Goal: Information Seeking & Learning: Obtain resource

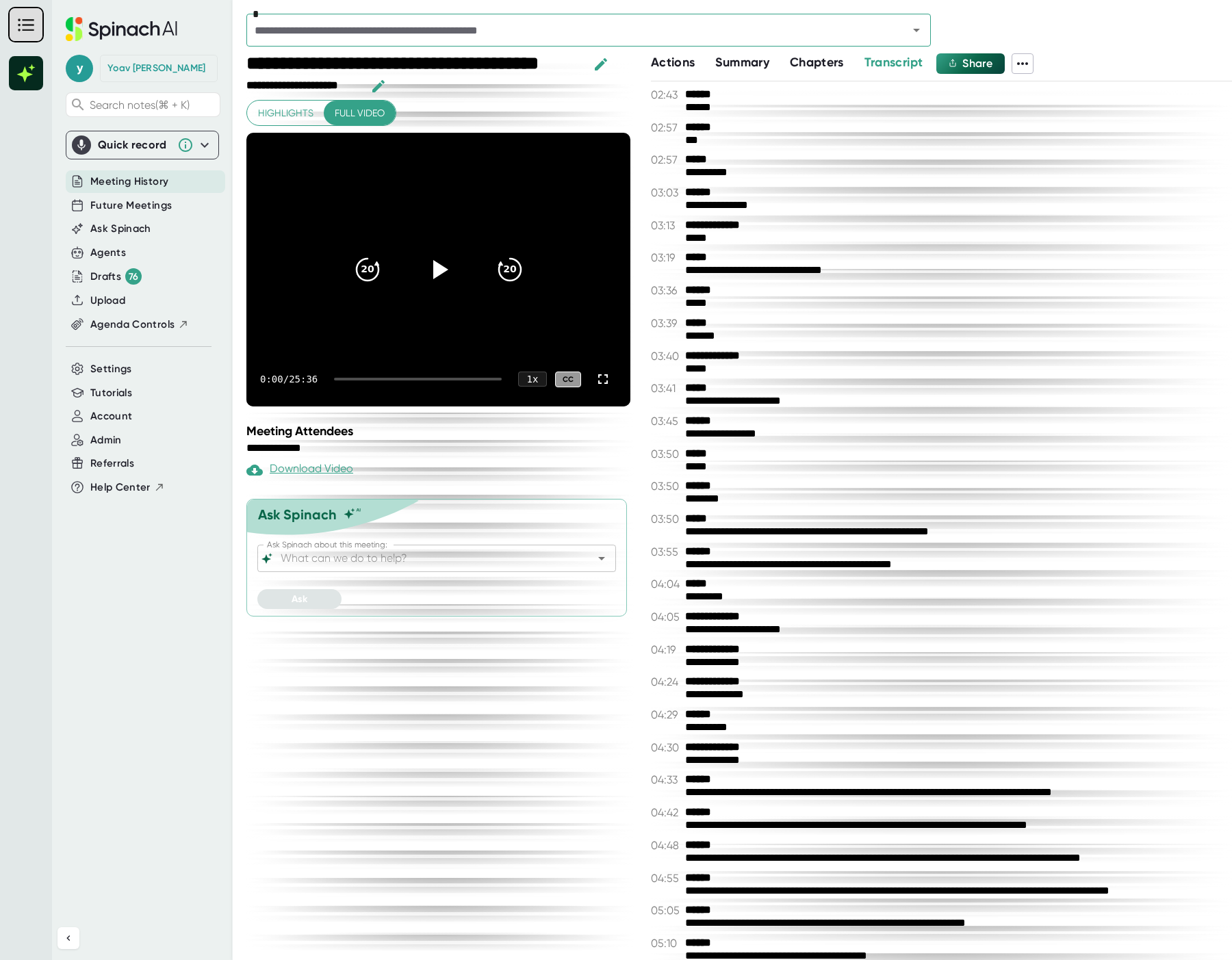
click at [827, 83] on div "**********" at bounding box center [941, 521] width 581 height 879
click at [911, 29] on icon "Open" at bounding box center [916, 30] width 17 height 17
drag, startPoint x: 1062, startPoint y: 303, endPoint x: 1060, endPoint y: 280, distance: 23.1
click at [1062, 298] on div "*****" at bounding box center [952, 303] width 534 height 13
click at [865, 42] on div "*" at bounding box center [588, 30] width 685 height 33
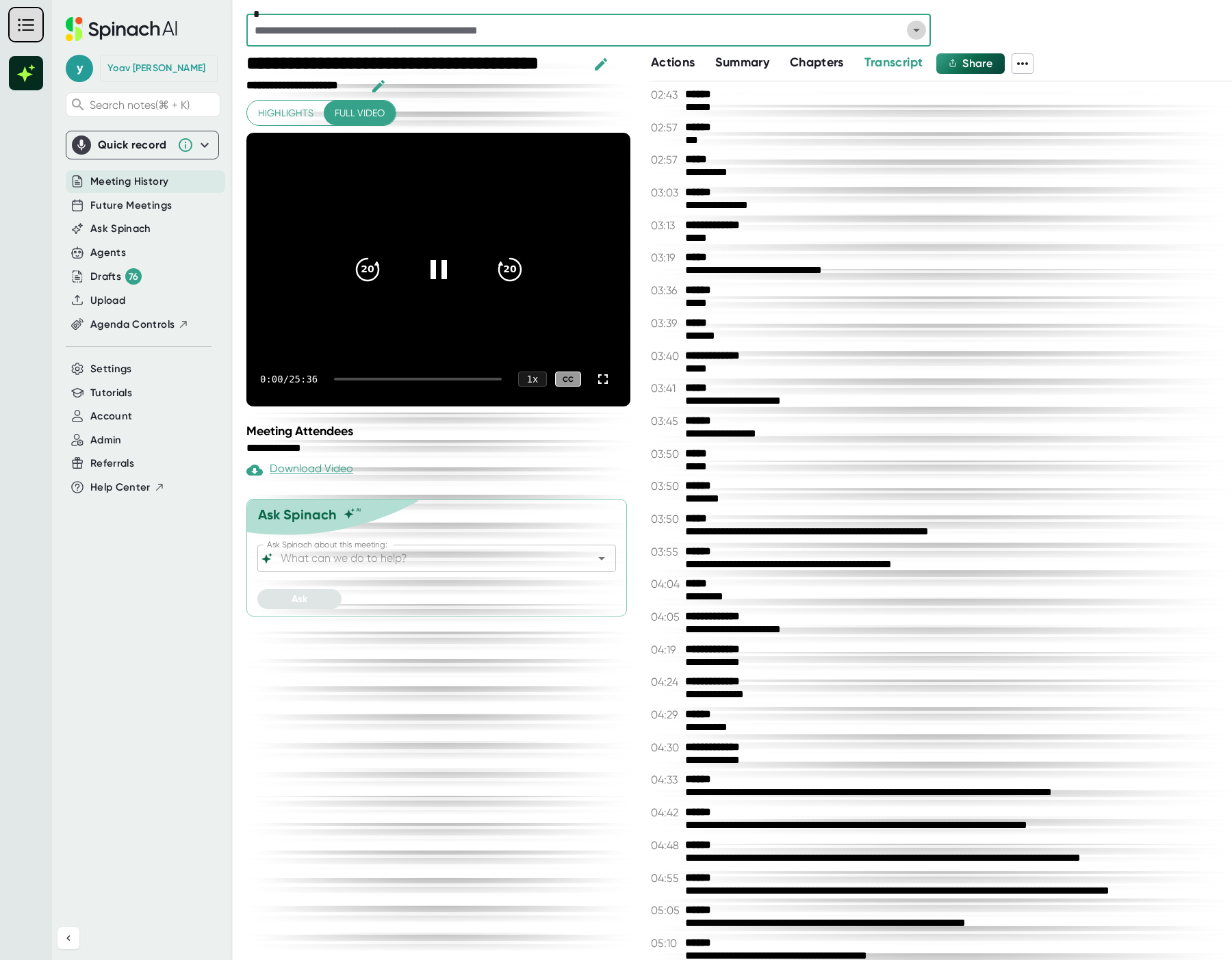
click at [919, 33] on icon "Open" at bounding box center [916, 30] width 17 height 17
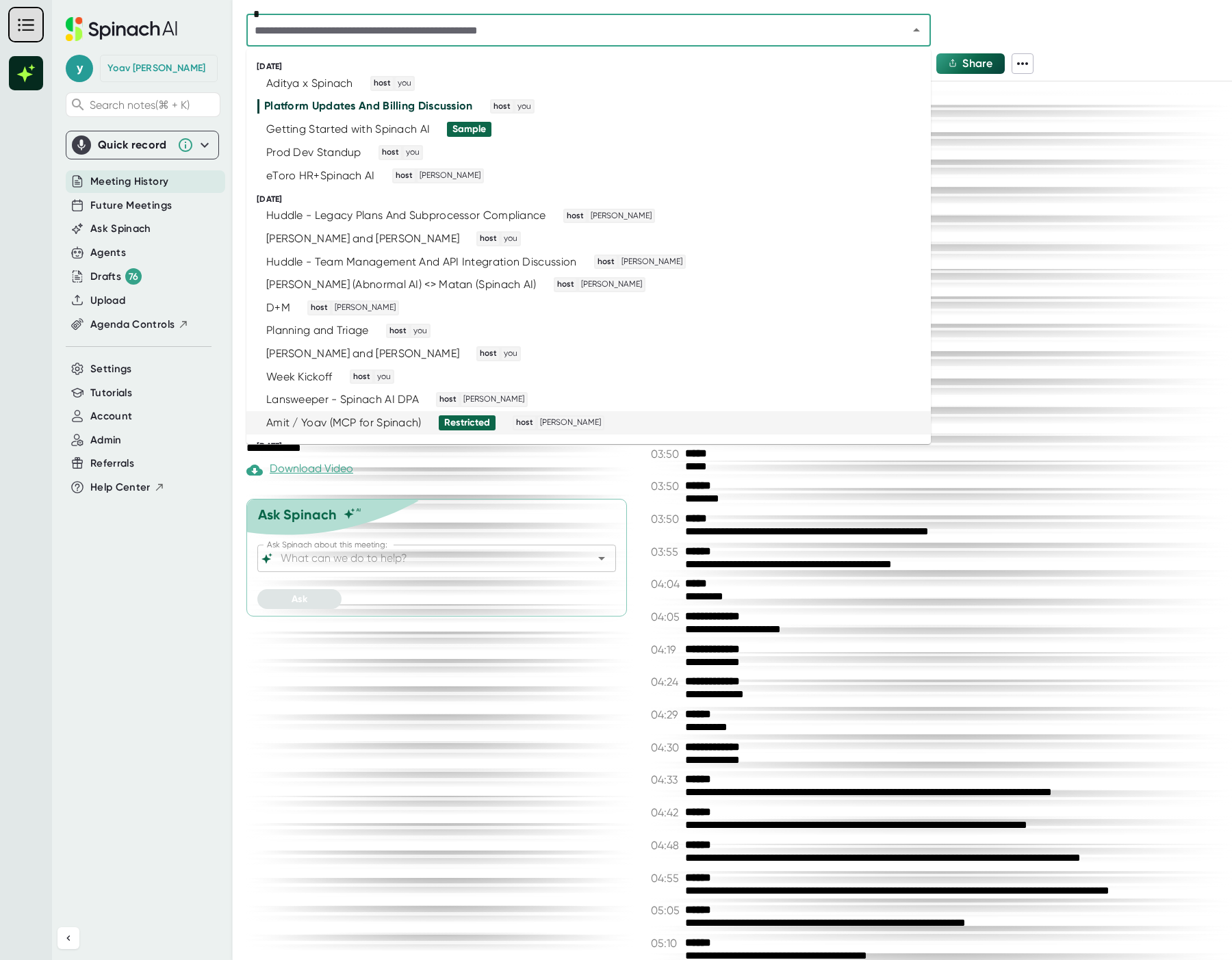
click at [388, 416] on div "Amit / Yoav (MCP for Spinach)" at bounding box center [344, 422] width 155 height 14
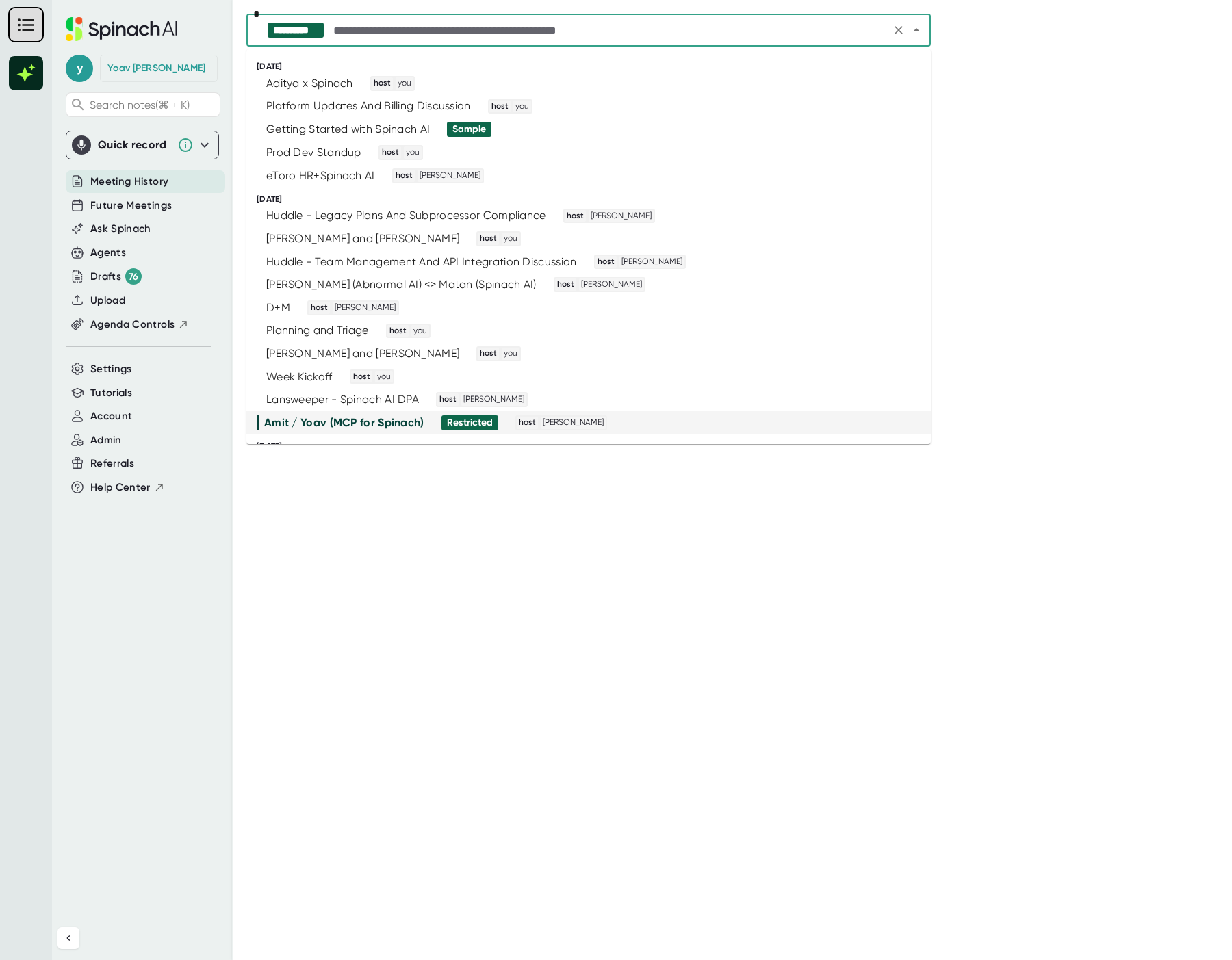
click at [784, 35] on input "text" at bounding box center [609, 30] width 556 height 19
click at [403, 361] on li "[PERSON_NAME] and [PERSON_NAME] host you" at bounding box center [588, 353] width 685 height 23
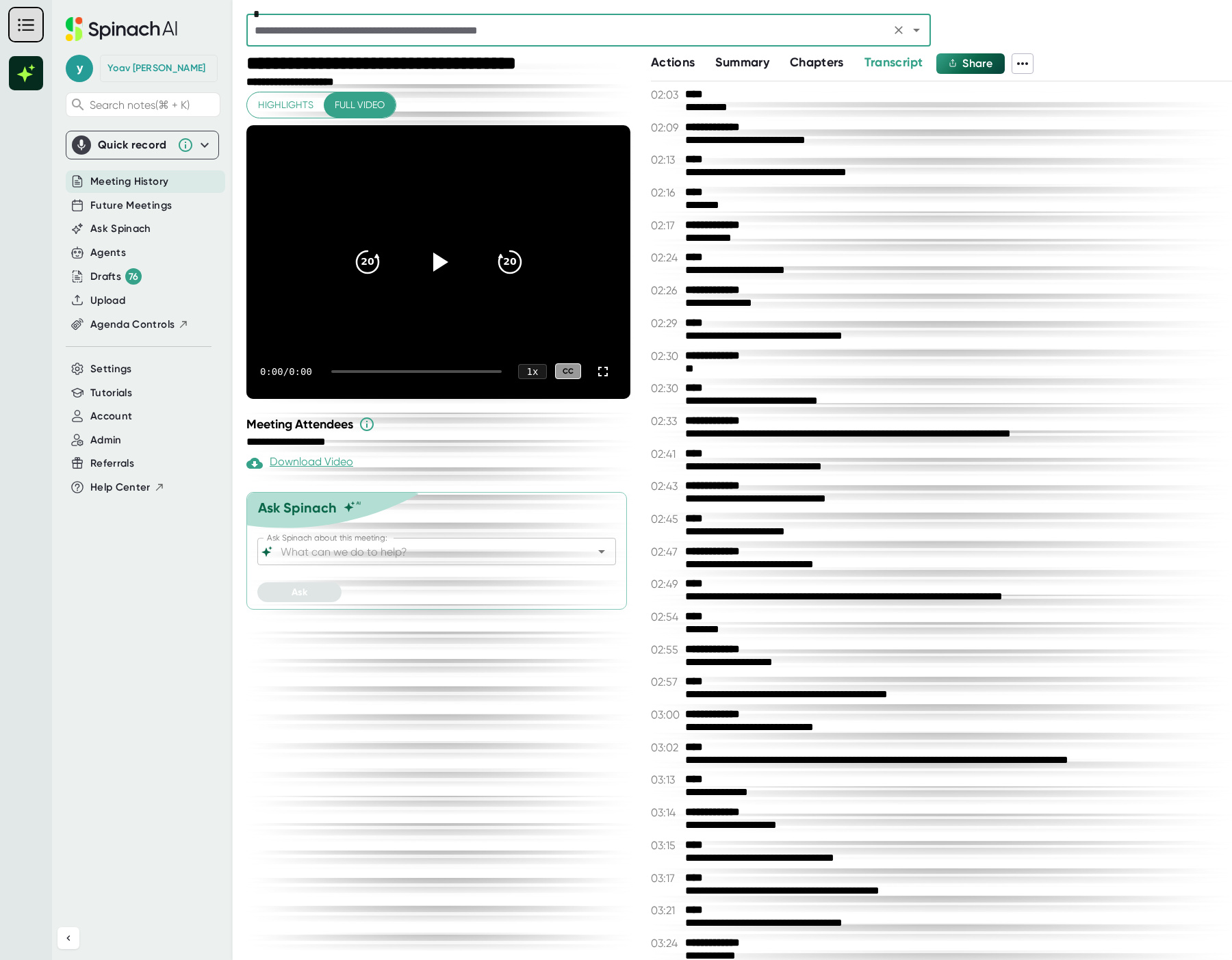
click at [819, 38] on input "text" at bounding box center [569, 30] width 636 height 19
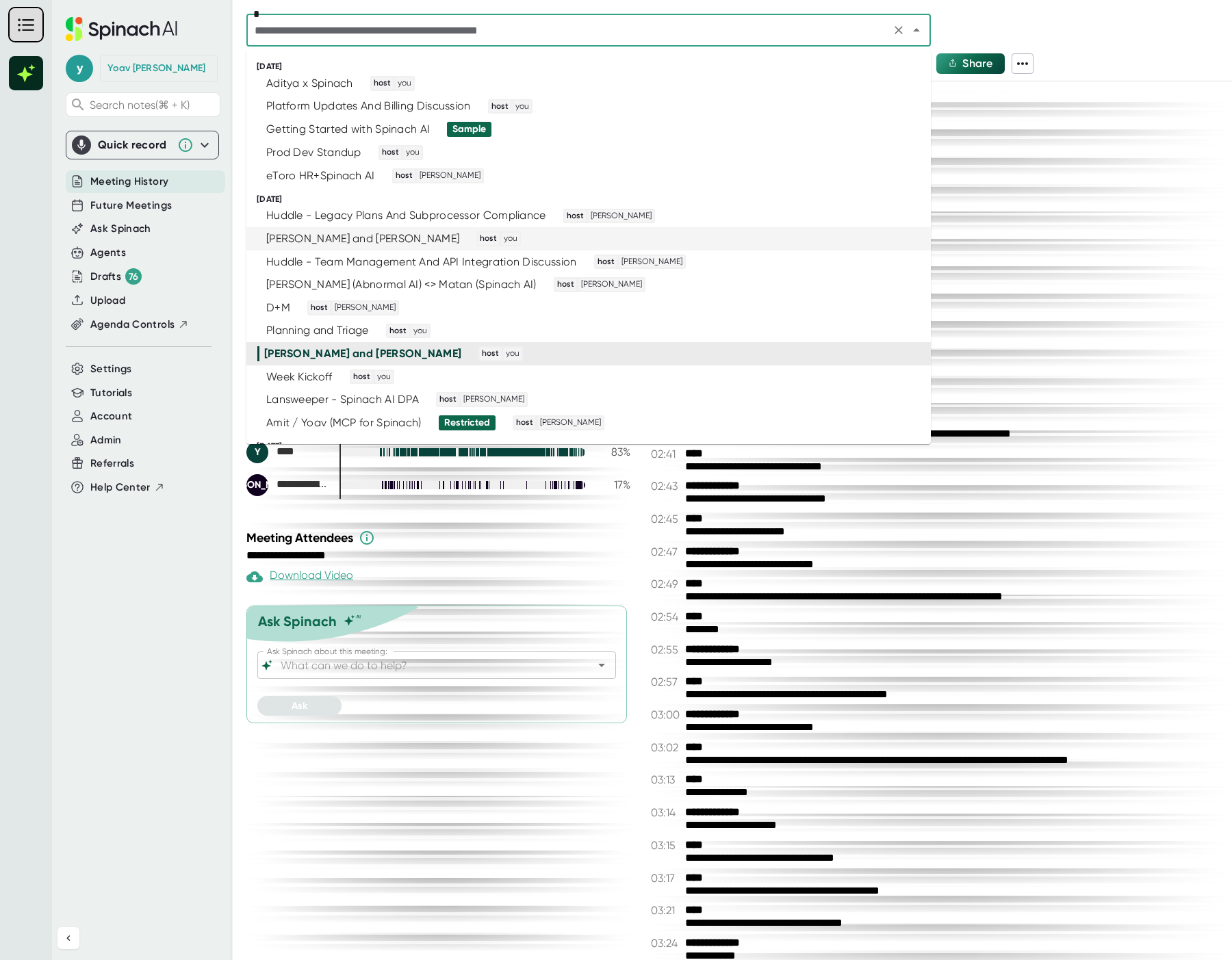
click at [399, 241] on div "[PERSON_NAME] and [PERSON_NAME]" at bounding box center [363, 238] width 193 height 14
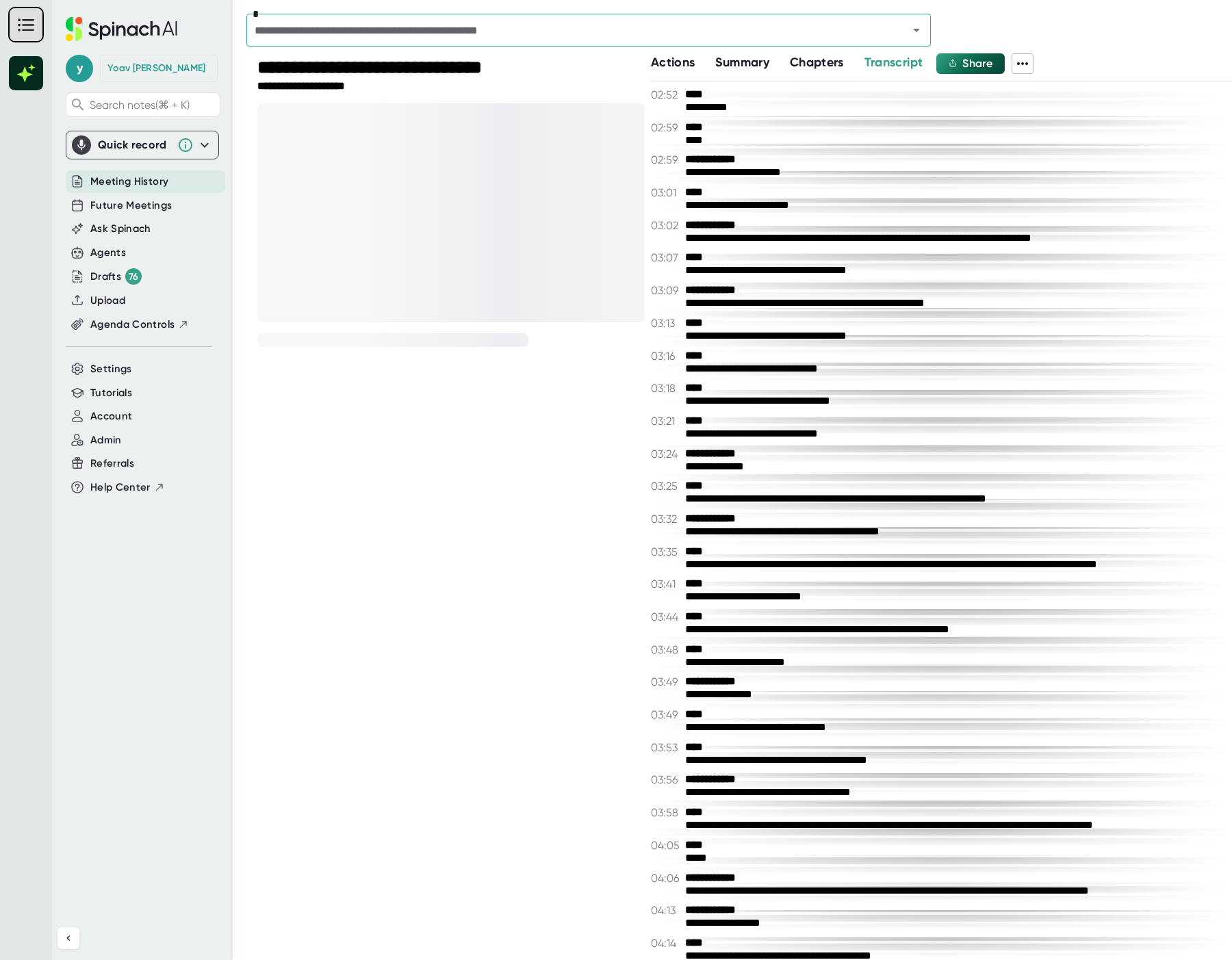
click at [1028, 64] on icon at bounding box center [1023, 63] width 11 height 2
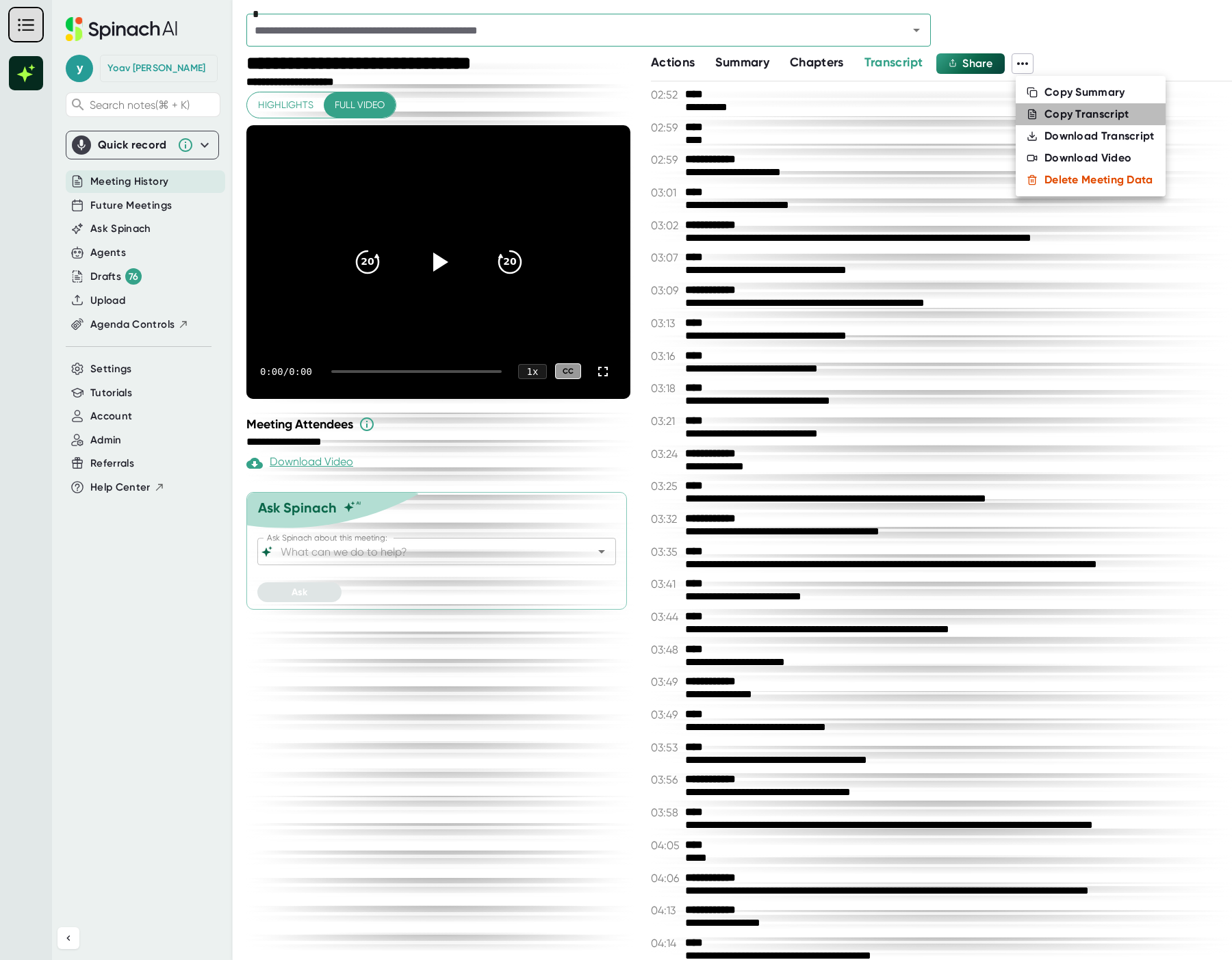
click at [1061, 112] on div "Copy Transcript" at bounding box center [1087, 113] width 85 height 14
